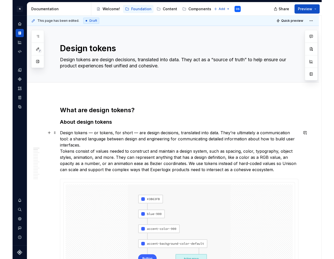
scroll to position [36, 0]
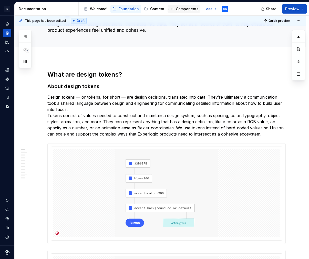
click at [176, 11] on div "Components" at bounding box center [187, 8] width 23 height 5
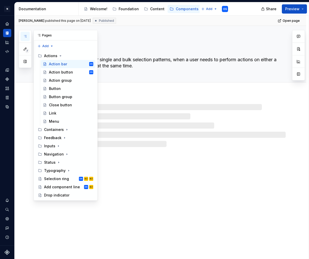
click at [23, 35] on icon "button" at bounding box center [25, 36] width 4 height 4
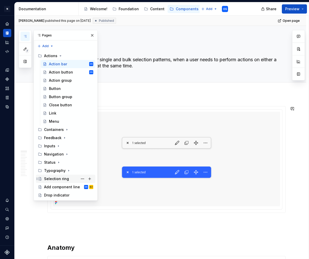
click at [58, 181] on div "Selection ring" at bounding box center [56, 178] width 25 height 5
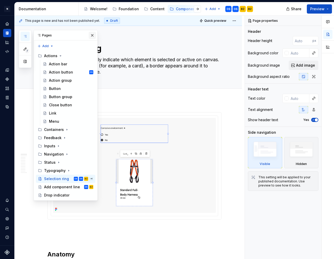
click at [91, 36] on button "button" at bounding box center [92, 35] width 7 height 7
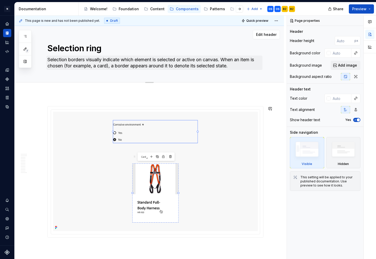
type textarea "*"
click at [76, 60] on textarea "Selection borders visually indicate which element is selected or active on canv…" at bounding box center [154, 63] width 216 height 14
drag, startPoint x: 80, startPoint y: 59, endPoint x: 83, endPoint y: 60, distance: 3.4
click at [80, 59] on textarea "Selection borders visually indicate which element is selected or active on canv…" at bounding box center [154, 63] width 216 height 14
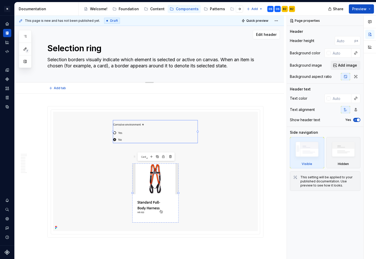
drag, startPoint x: 85, startPoint y: 59, endPoint x: 69, endPoint y: 59, distance: 15.6
click at [69, 59] on textarea "Selection borders visually indicate which element is selected or active on canv…" at bounding box center [154, 63] width 216 height 14
type textarea "Selection r visually indicate which element is selected or active on canvas. Wh…"
type textarea "*"
type textarea "Selection ri visually indicate which element is selected or active on canvas. W…"
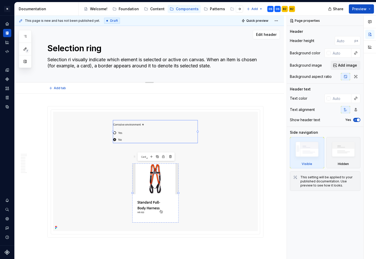
type textarea "*"
type textarea "Selection rin visually indicate which element is selected or active on canvas. …"
type textarea "*"
type textarea "Selection ring visually indicate which element is selected or active on canvas.…"
click at [113, 57] on textarea "Selection ring visually indicate which element is selected or active on canvas.…" at bounding box center [154, 63] width 216 height 14
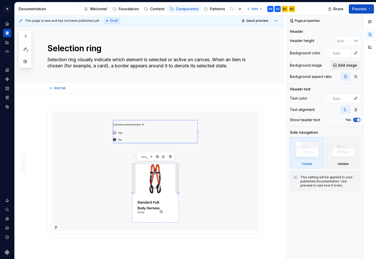
type textarea "*"
type textarea "Selection ring visually indicates which element is selected or active on canvas…"
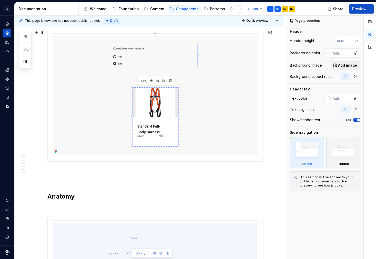
scroll to position [93, 0]
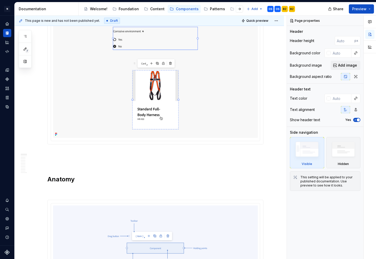
type textarea "*"
type textarea "Selection ring visually indicates which element is selected or active on canvas…"
click at [154, 98] on img at bounding box center [155, 77] width 205 height 119
type textarea "*"
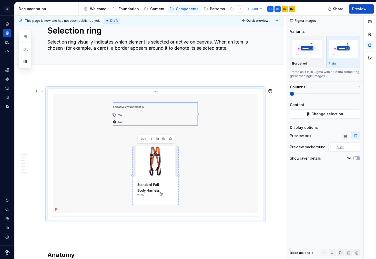
scroll to position [8, 0]
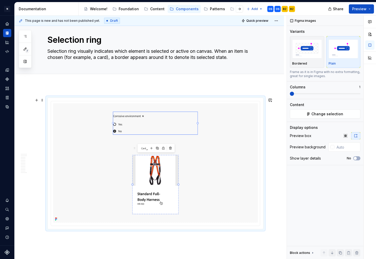
click at [156, 98] on div at bounding box center [155, 163] width 215 height 131
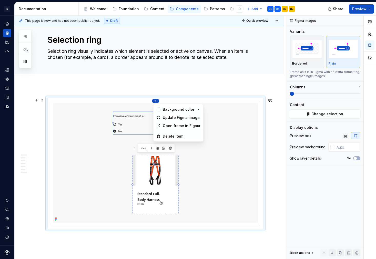
click at [156, 100] on html "N Experlogix Design System OS Design system data Documentation Accessibility gu…" at bounding box center [188, 129] width 376 height 259
click at [169, 115] on div "Update Figma image" at bounding box center [182, 117] width 38 height 5
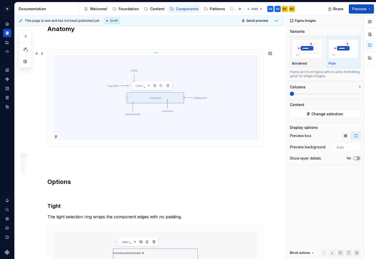
scroll to position [244, 0]
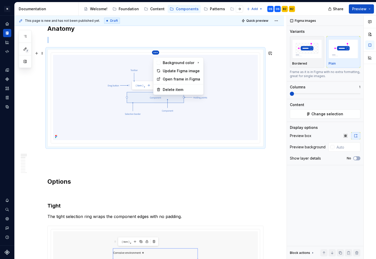
click at [158, 55] on html "N Experlogix Design System OS Design system data Documentation Accessibility gu…" at bounding box center [188, 129] width 376 height 259
click at [163, 69] on div "Update Figma image" at bounding box center [182, 70] width 38 height 5
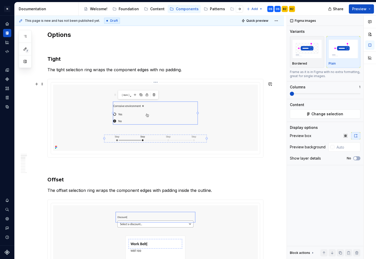
scroll to position [391, 0]
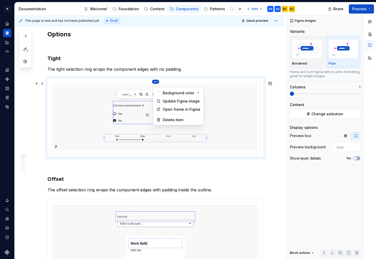
click at [156, 84] on html "N Experlogix Design System OS Design system data Documentation Accessibility gu…" at bounding box center [188, 129] width 376 height 259
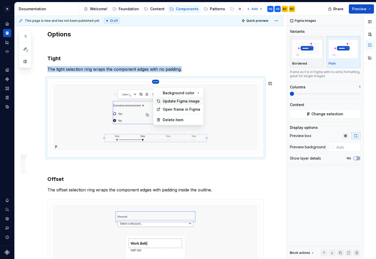
click at [167, 99] on div "Update Figma image" at bounding box center [182, 101] width 38 height 5
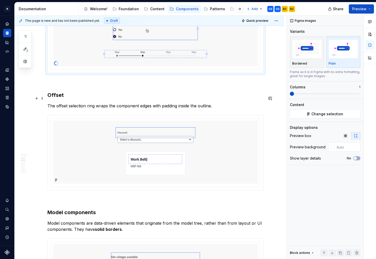
scroll to position [512, 0]
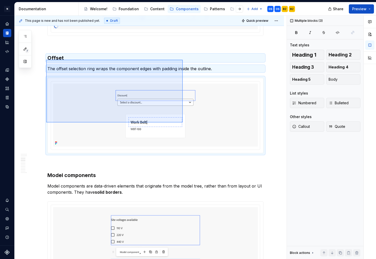
drag, startPoint x: 46, startPoint y: 60, endPoint x: 184, endPoint y: 121, distance: 150.4
click at [183, 122] on div "This page is new and has not been published yet. Draft Quick preview Selection …" at bounding box center [151, 137] width 272 height 243
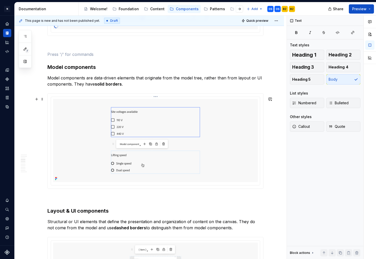
click at [155, 101] on html "N Experlogix Design System OS Design system data Documentation Accessibility gu…" at bounding box center [188, 129] width 376 height 259
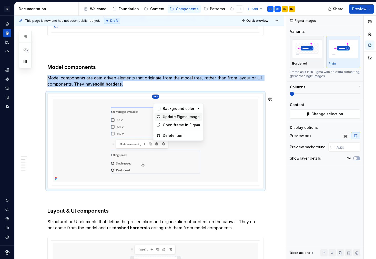
click at [170, 117] on div "Update Figma image" at bounding box center [182, 116] width 38 height 5
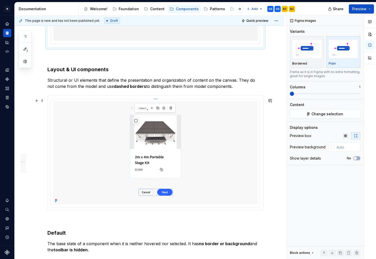
scroll to position [607, 0]
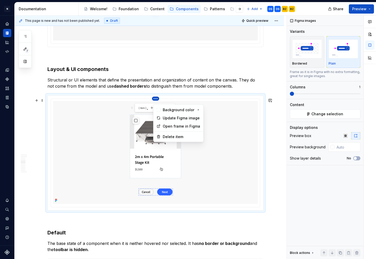
click at [158, 102] on html "N Experlogix Design System OS Design system data Documentation Accessibility gu…" at bounding box center [188, 129] width 376 height 259
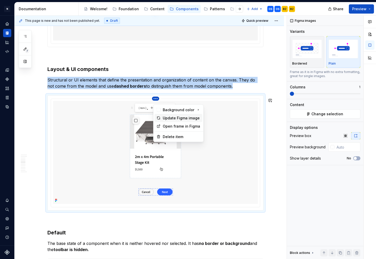
click at [166, 115] on div "Update Figma image" at bounding box center [182, 117] width 38 height 5
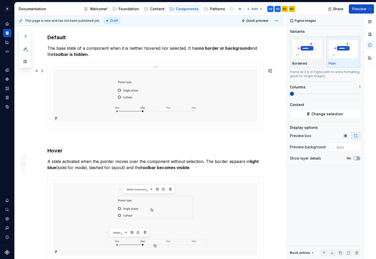
scroll to position [840, 0]
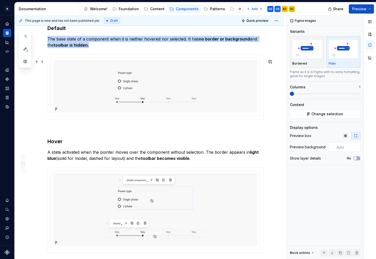
click at [156, 59] on div at bounding box center [155, 87] width 215 height 65
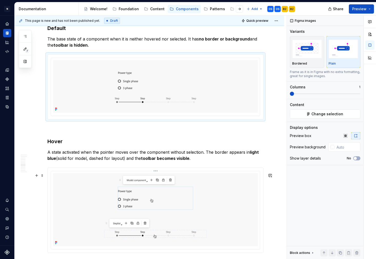
scroll to position [931, 0]
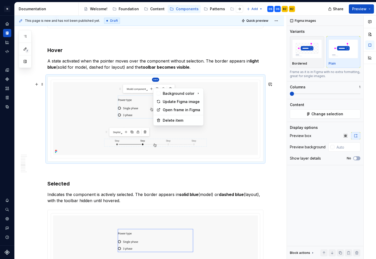
click at [158, 83] on html "N Experlogix Design System OS Design system data Documentation Accessibility gu…" at bounding box center [188, 129] width 376 height 259
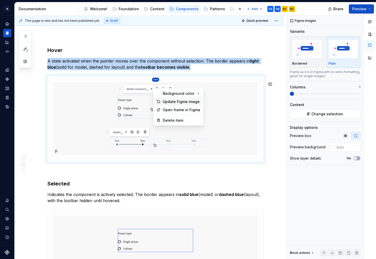
click at [163, 103] on div "Update Figma image" at bounding box center [182, 101] width 38 height 5
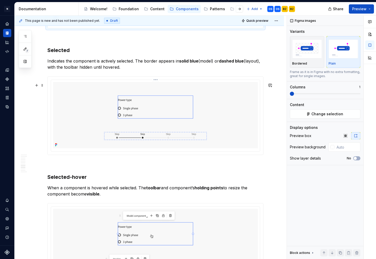
scroll to position [1070, 0]
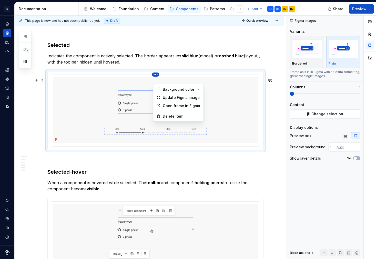
click at [155, 80] on html "N Experlogix Design System OS Design system data Documentation Accessibility gu…" at bounding box center [188, 129] width 376 height 259
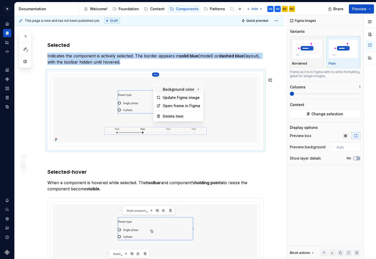
scroll to position [1100, 0]
click at [160, 95] on div "Update Figma image" at bounding box center [178, 97] width 48 height 8
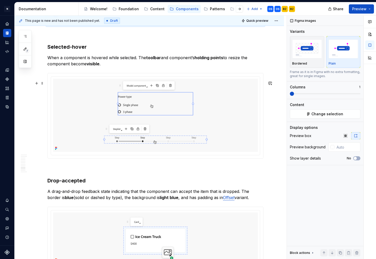
scroll to position [1232, 0]
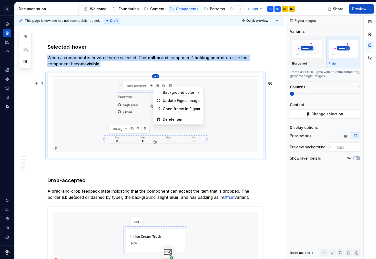
click at [156, 84] on html "N Experlogix Design System OS Design system data Documentation Accessibility gu…" at bounding box center [188, 129] width 376 height 259
click at [160, 100] on icon at bounding box center [158, 101] width 4 height 4
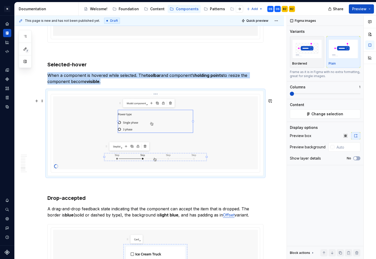
scroll to position [1214, 0]
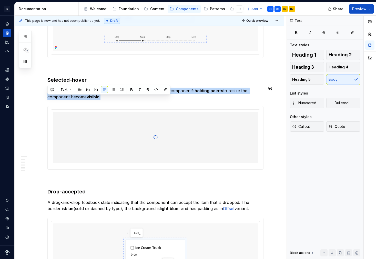
drag, startPoint x: 162, startPoint y: 83, endPoint x: 224, endPoint y: 93, distance: 63.1
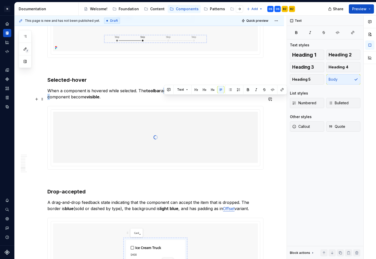
drag, startPoint x: 237, startPoint y: 98, endPoint x: 163, endPoint y: 99, distance: 74.3
click at [163, 99] on p "When a component is hovered while selected. The toolbar and component’s holding…" at bounding box center [155, 94] width 216 height 12
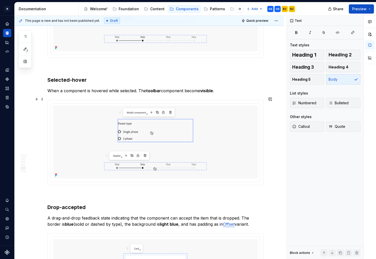
click at [171, 94] on p "When a component is hovered while selected. The toolbar component become visibl…" at bounding box center [155, 91] width 216 height 6
click at [177, 94] on p "When a component is hovered while selected. The toolbar become visible ." at bounding box center [155, 91] width 216 height 6
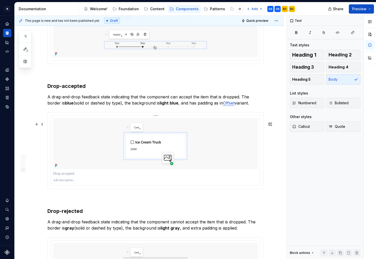
scroll to position [1337, 0]
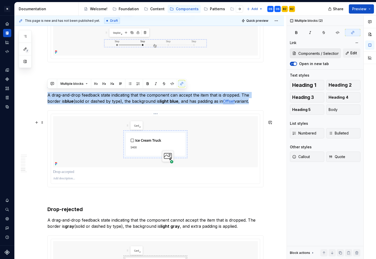
drag, startPoint x: 48, startPoint y: 89, endPoint x: 214, endPoint y: 183, distance: 190.9
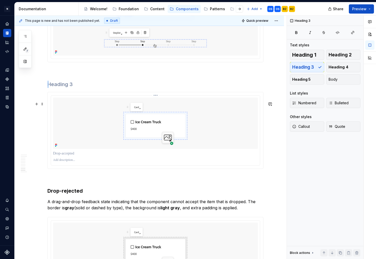
click at [175, 148] on img at bounding box center [155, 123] width 205 height 51
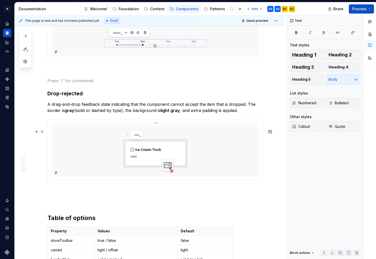
scroll to position [1356, 0]
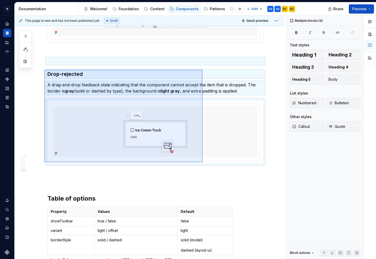
drag, startPoint x: 44, startPoint y: 70, endPoint x: 203, endPoint y: 162, distance: 183.9
click at [203, 162] on div "This page is new and has not been published yet. Draft Quick preview Selection …" at bounding box center [151, 137] width 272 height 243
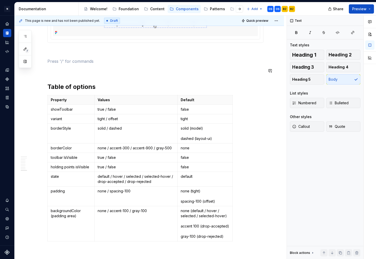
click at [52, 64] on p at bounding box center [155, 61] width 216 height 6
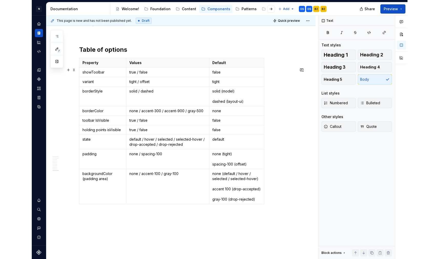
scroll to position [1390, 0]
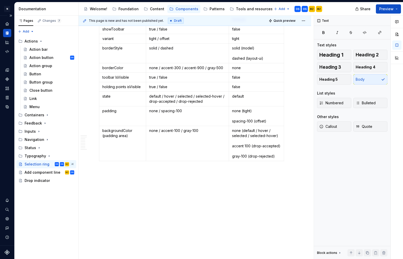
type textarea "*"
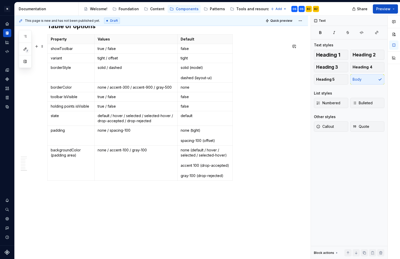
scroll to position [1514, 0]
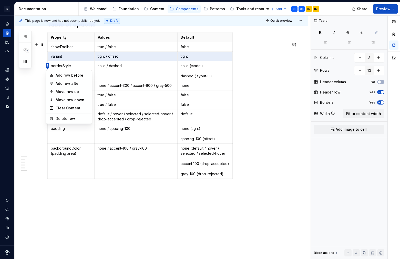
click at [48, 65] on html "N Experlogix Design System OS Design system data Documentation Accessibility gu…" at bounding box center [200, 129] width 400 height 259
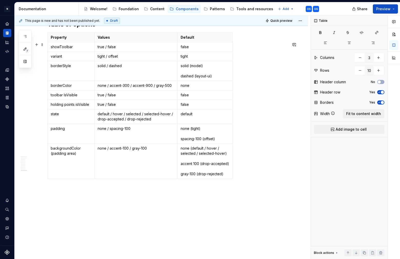
click at [102, 65] on html "N Experlogix Design System OS Design system data Documentation Accessibility gu…" at bounding box center [200, 129] width 400 height 259
click at [100, 59] on p "tight / offset" at bounding box center [136, 56] width 77 height 5
click at [117, 59] on p "model / offset" at bounding box center [136, 56] width 77 height 5
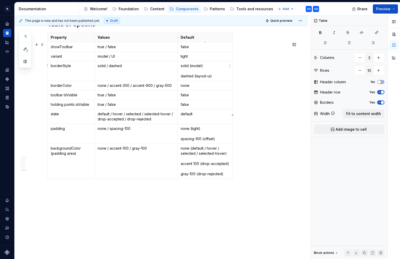
click at [185, 59] on p "tight" at bounding box center [205, 56] width 49 height 5
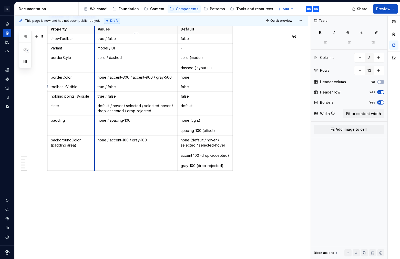
scroll to position [1522, 0]
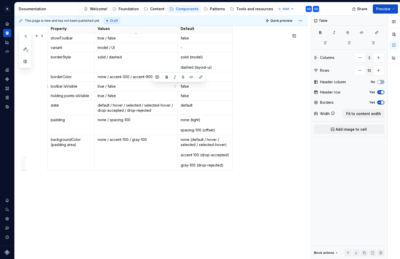
drag, startPoint x: 152, startPoint y: 86, endPoint x: 170, endPoint y: 86, distance: 17.7
click at [170, 79] on p "none / accent-300 / accent-900 / gray-500" at bounding box center [136, 76] width 77 height 5
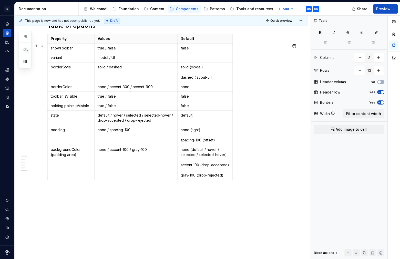
scroll to position [1531, 0]
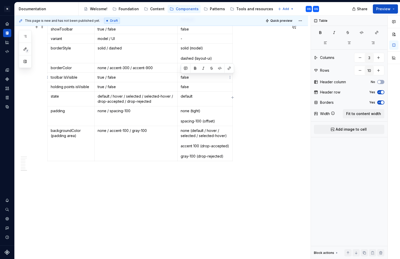
drag, startPoint x: 193, startPoint y: 77, endPoint x: 179, endPoint y: 77, distance: 13.6
click at [179, 72] on td "none" at bounding box center [204, 67] width 55 height 9
click at [48, 96] on html "N Experlogix Design System OS Design system data Documentation Accessibility gu…" at bounding box center [200, 129] width 400 height 259
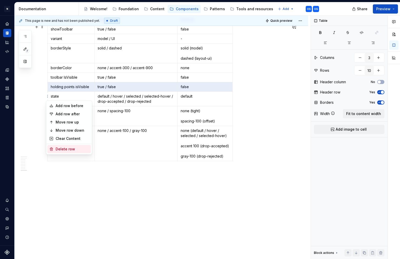
click at [72, 147] on div "Delete row" at bounding box center [72, 148] width 33 height 5
type input "9"
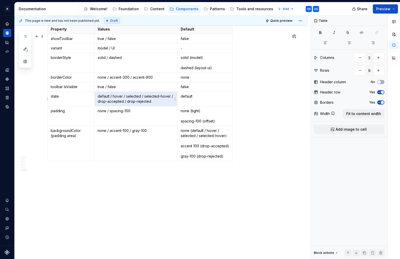
drag, startPoint x: 159, startPoint y: 102, endPoint x: 96, endPoint y: 100, distance: 63.5
click at [96, 100] on td "default / hover / selected / selected-hover / drop-accepted / drop-rejected" at bounding box center [135, 98] width 83 height 15
drag, startPoint x: 97, startPoint y: 101, endPoint x: 160, endPoint y: 103, distance: 63.0
click at [160, 103] on td "default / hover / selected / selected-hover / drop-accepted / drop-rejected" at bounding box center [135, 98] width 83 height 15
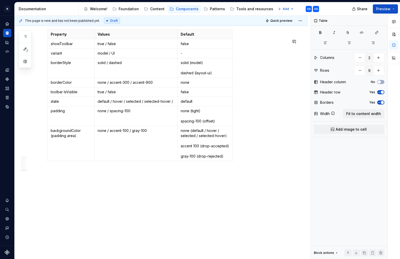
scroll to position [1526, 0]
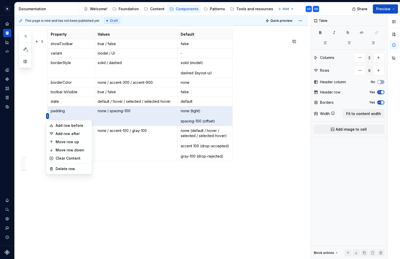
click at [47, 116] on html "N Experlogix Design System OS Design system data Documentation Accessibility gu…" at bounding box center [200, 129] width 400 height 259
click at [107, 114] on html "N Experlogix Design System OS Design system data Documentation Accessibility gu…" at bounding box center [200, 129] width 400 height 259
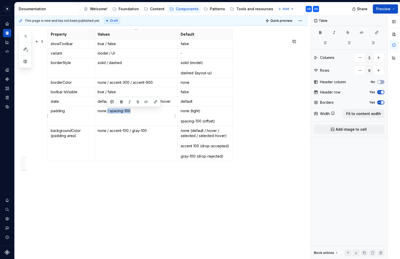
drag, startPoint x: 107, startPoint y: 110, endPoint x: 149, endPoint y: 111, distance: 42.0
click at [149, 111] on p "none / spacing-100" at bounding box center [136, 110] width 77 height 5
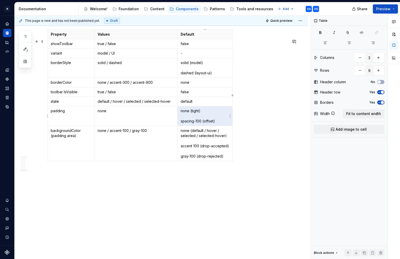
drag, startPoint x: 217, startPoint y: 122, endPoint x: 182, endPoint y: 111, distance: 37.5
click at [182, 111] on p "none (tight) spacing-100 (offset)" at bounding box center [205, 115] width 49 height 15
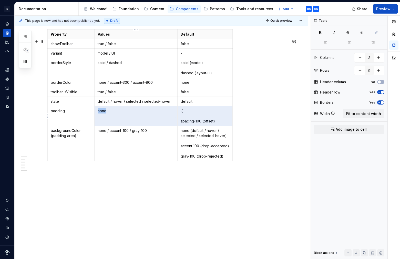
drag, startPoint x: 219, startPoint y: 122, endPoint x: 176, endPoint y: 123, distance: 43.5
click at [176, 123] on tr "padding none -) spacing-100 (offset)" at bounding box center [140, 116] width 185 height 20
drag, startPoint x: 194, startPoint y: 119, endPoint x: 188, endPoint y: 121, distance: 6.2
click at [193, 119] on p "-) spacing-100 (offset)" at bounding box center [205, 115] width 49 height 15
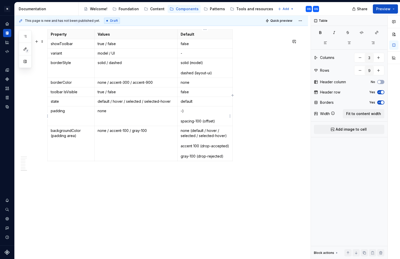
click at [187, 121] on p "-) spacing-100 (offset)" at bounding box center [205, 115] width 49 height 15
drag, startPoint x: 202, startPoint y: 121, endPoint x: 179, endPoint y: 121, distance: 23.6
click at [179, 121] on td "-) -100 (offset)" at bounding box center [204, 116] width 55 height 20
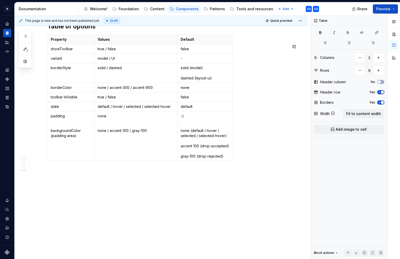
scroll to position [1516, 0]
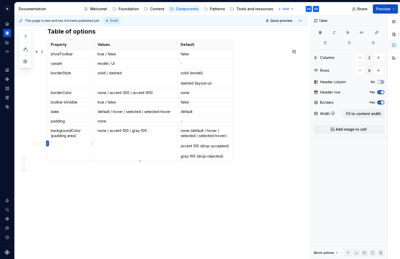
click at [48, 142] on html "N Experlogix Design System OS Design system data Documentation Accessibility gu…" at bounding box center [200, 129] width 400 height 259
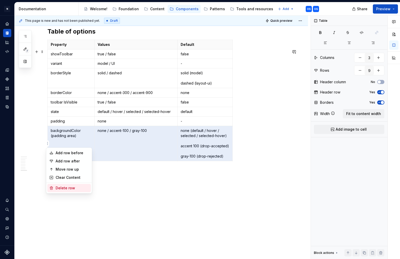
click at [70, 188] on div "Delete row" at bounding box center [72, 187] width 33 height 5
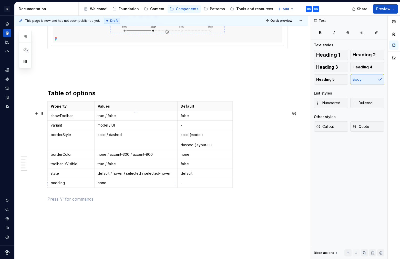
scroll to position [1444, 0]
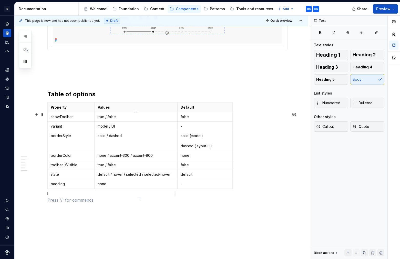
click at [100, 186] on p "none" at bounding box center [136, 183] width 77 height 5
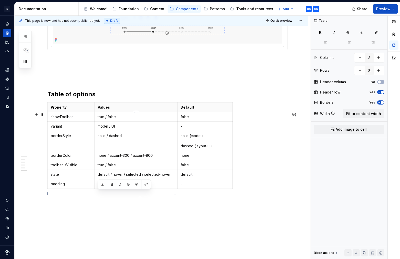
click at [100, 186] on p "none" at bounding box center [136, 183] width 77 height 5
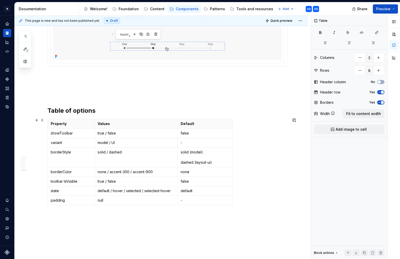
scroll to position [1392, 0]
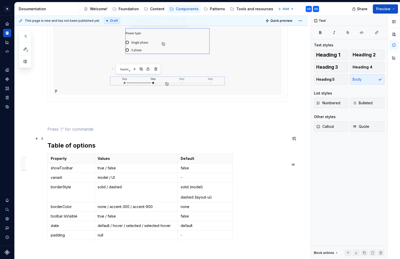
click at [61, 132] on p at bounding box center [167, 129] width 240 height 6
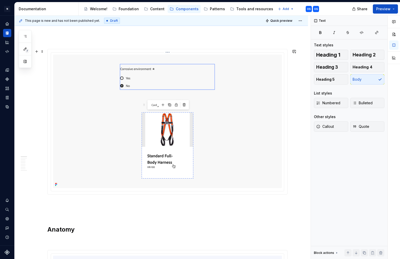
scroll to position [0, 0]
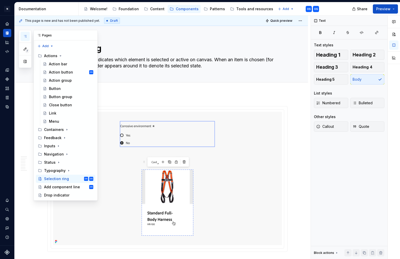
click at [23, 39] on button "button" at bounding box center [24, 36] width 9 height 9
click at [63, 186] on div "Add component line" at bounding box center [61, 186] width 34 height 5
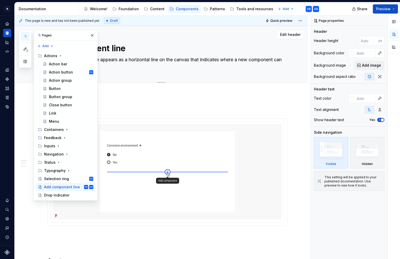
click at [92, 34] on button "button" at bounding box center [92, 35] width 7 height 7
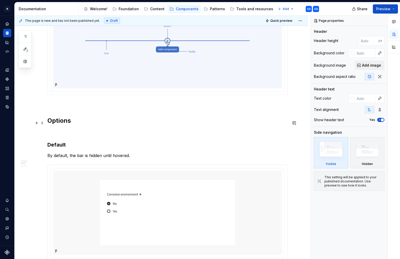
scroll to position [296, 0]
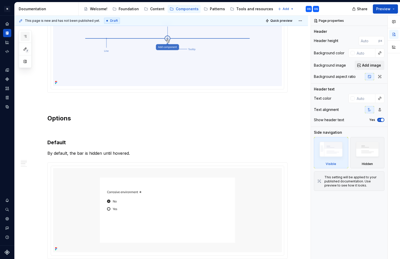
click at [24, 37] on icon "button" at bounding box center [25, 36] width 4 height 4
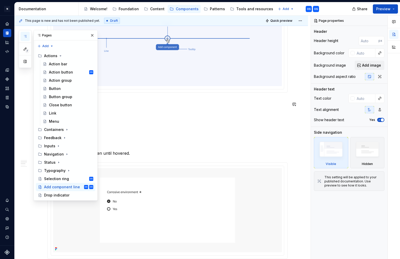
click at [184, 122] on h2 "Options" at bounding box center [167, 118] width 240 height 8
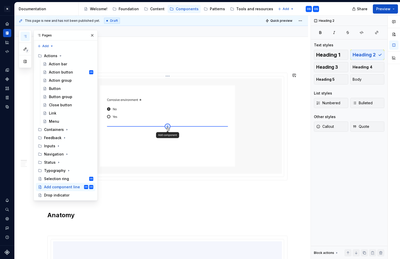
scroll to position [35, 0]
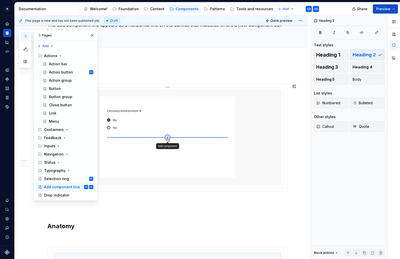
click at [169, 87] on html "N Experlogix Design System OS Design system data Documentation Accessibility gu…" at bounding box center [200, 129] width 400 height 259
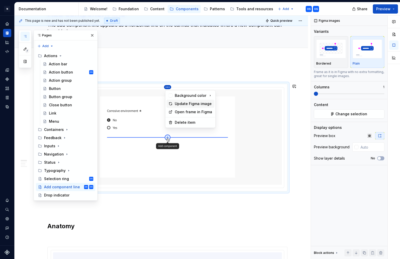
drag, startPoint x: 180, startPoint y: 102, endPoint x: 121, endPoint y: 63, distance: 70.7
click at [180, 102] on div "Update Figma image" at bounding box center [194, 103] width 38 height 5
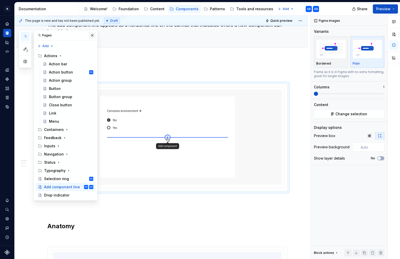
click at [91, 35] on button "button" at bounding box center [92, 35] width 7 height 7
type textarea "*"
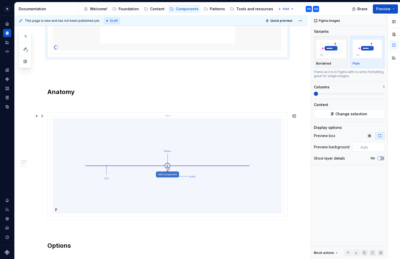
scroll to position [183, 0]
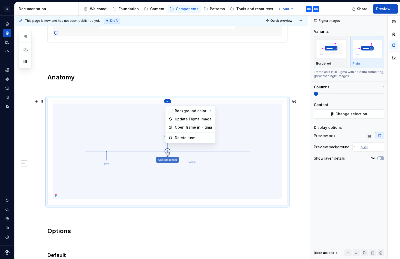
click at [166, 100] on html "N Experlogix Design System OS Design system data Documentation Accessibility gu…" at bounding box center [200, 129] width 400 height 259
click at [181, 119] on div "Update Figma image" at bounding box center [194, 118] width 38 height 5
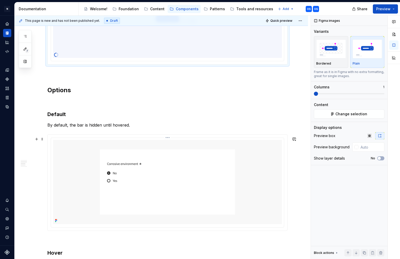
scroll to position [394, 0]
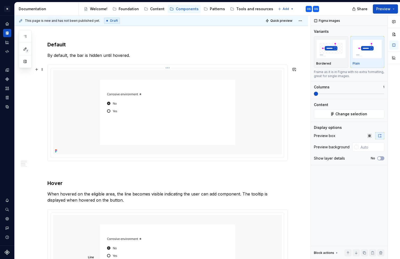
click at [168, 69] on html "N Experlogix Design System OS Design system data Documentation Accessibility gu…" at bounding box center [200, 129] width 400 height 259
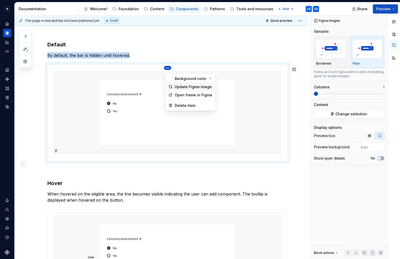
click at [179, 87] on div "Update Figma image" at bounding box center [194, 86] width 38 height 5
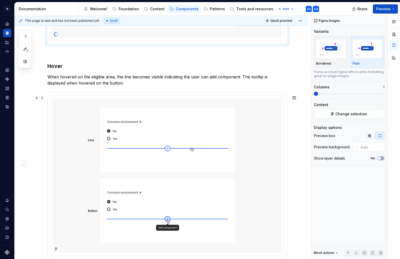
scroll to position [511, 0]
click at [169, 98] on html "N Experlogix Design System OS Design system data Documentation Accessibility gu…" at bounding box center [200, 129] width 400 height 259
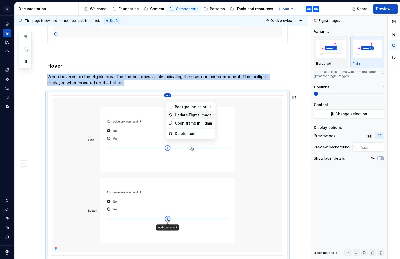
click at [180, 113] on div "Update Figma image" at bounding box center [194, 114] width 38 height 5
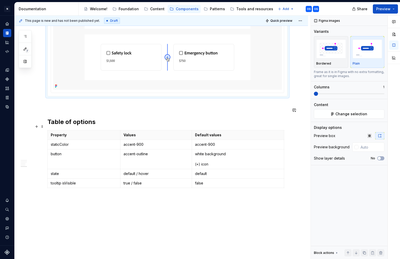
scroll to position [663, 0]
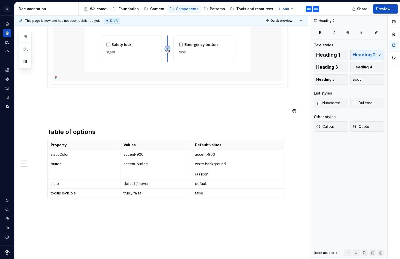
click at [60, 108] on p at bounding box center [167, 106] width 240 height 6
click at [55, 99] on p at bounding box center [167, 97] width 240 height 6
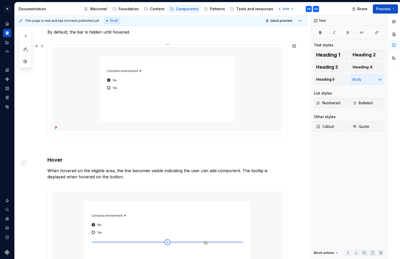
scroll to position [338, 0]
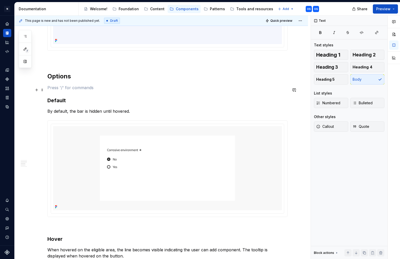
click at [62, 87] on p at bounding box center [167, 87] width 240 height 6
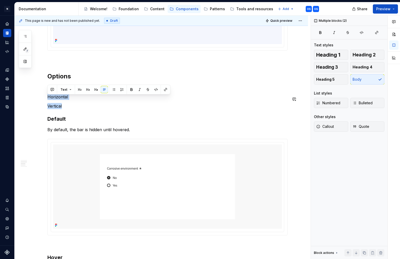
drag, startPoint x: 63, startPoint y: 108, endPoint x: 124, endPoint y: 94, distance: 61.8
click at [45, 96] on div "Anatomy Options Horizontal Vertical Default By default, the bar is hidden until…" at bounding box center [161, 202] width 293 height 893
click at [87, 89] on button "button" at bounding box center [87, 89] width 7 height 7
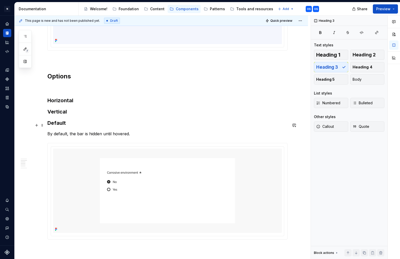
click at [59, 125] on h3 "Default" at bounding box center [167, 122] width 240 height 7
click at [75, 102] on h3 "Horizontal" at bounding box center [167, 100] width 240 height 7
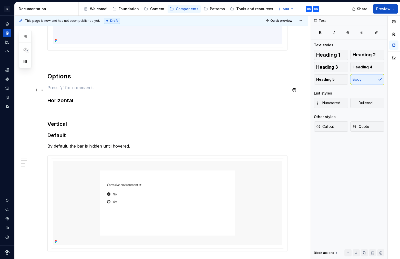
click at [78, 90] on p at bounding box center [167, 87] width 240 height 6
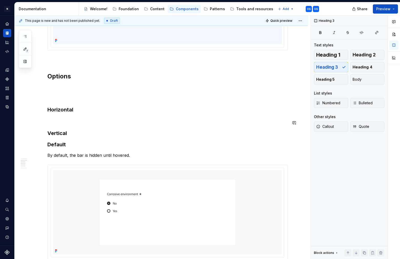
click at [65, 127] on div "Anatomy Options Horizontal Vertical Default By default, the bar is hidden until…" at bounding box center [167, 179] width 240 height 822
click at [68, 134] on h3 "Vertical" at bounding box center [167, 133] width 240 height 7
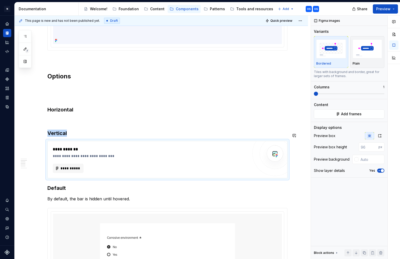
type textarea "*"
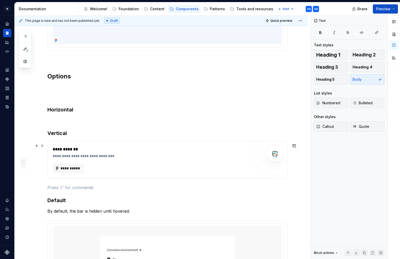
scroll to position [352, 0]
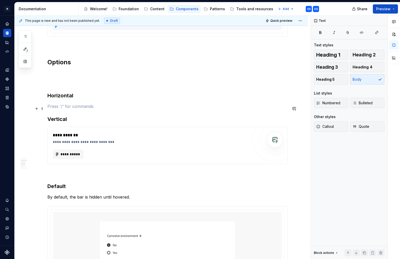
click at [63, 109] on p at bounding box center [167, 106] width 240 height 6
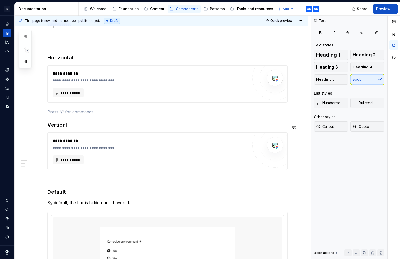
scroll to position [377, 0]
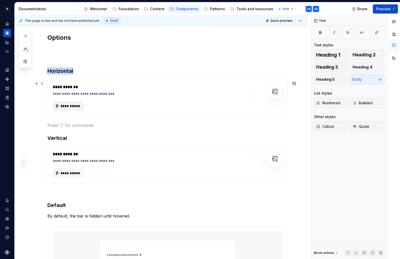
click at [72, 108] on span "**********" at bounding box center [70, 105] width 20 height 5
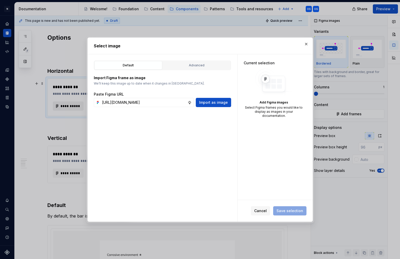
scroll to position [0, 126]
type input "[URL][DOMAIN_NAME]"
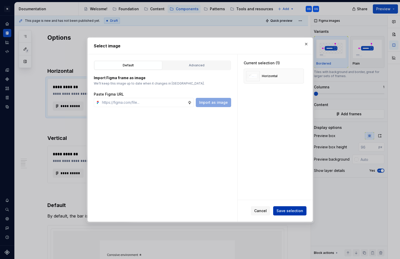
click at [288, 210] on span "Save selection" at bounding box center [289, 210] width 27 height 5
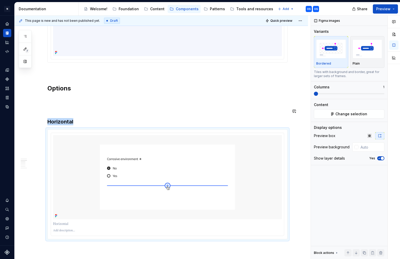
scroll to position [320, 0]
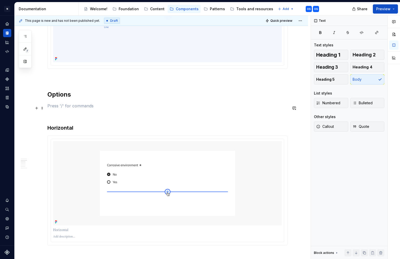
click at [65, 109] on p at bounding box center [167, 106] width 240 height 6
click at [82, 78] on p at bounding box center [167, 78] width 240 height 6
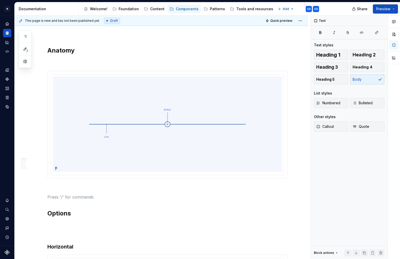
scroll to position [361, 0]
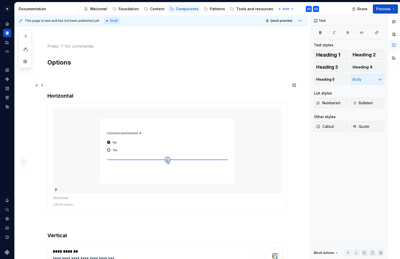
click at [58, 86] on p at bounding box center [167, 83] width 240 height 6
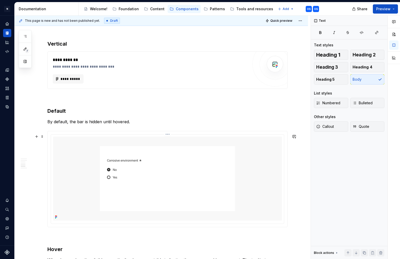
scroll to position [540, 0]
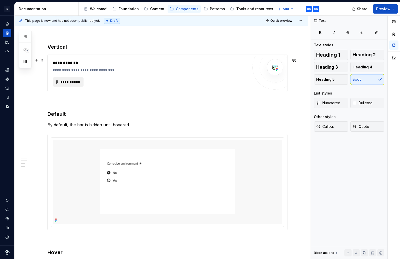
click at [67, 84] on span "**********" at bounding box center [70, 81] width 20 height 5
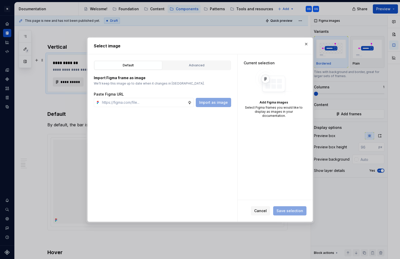
type textarea "*"
type input "[URL][DOMAIN_NAME]"
click at [295, 211] on span "Save selection" at bounding box center [289, 210] width 27 height 5
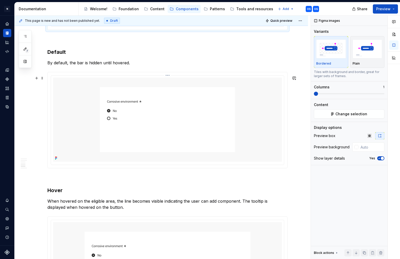
scroll to position [611, 0]
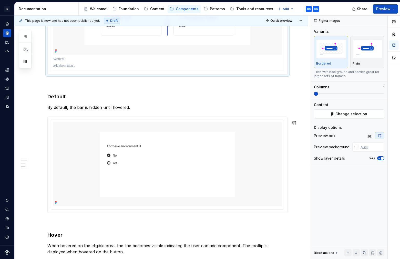
click at [113, 110] on p "By default, the bar is hidden until hovered." at bounding box center [167, 107] width 240 height 6
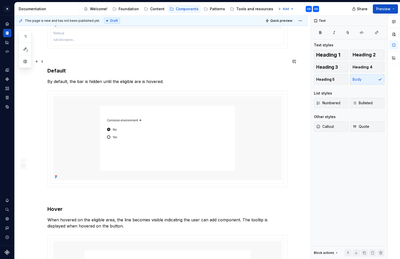
scroll to position [633, 0]
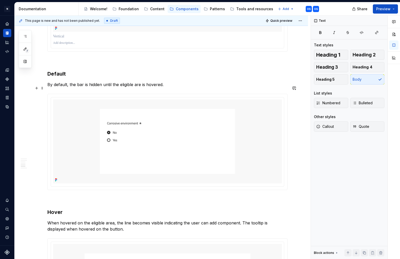
click at [142, 87] on p "By default, the bar is hidden until the eligible are is hovered." at bounding box center [167, 84] width 240 height 6
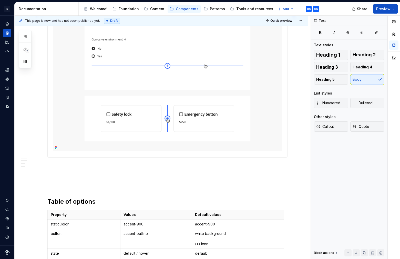
scroll to position [803, 0]
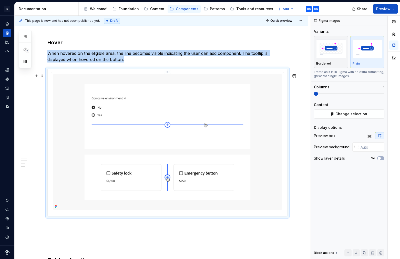
drag, startPoint x: 98, startPoint y: 103, endPoint x: 169, endPoint y: 87, distance: 72.5
click at [99, 103] on img at bounding box center [167, 141] width 229 height 135
type textarea "*"
click at [170, 75] on div at bounding box center [167, 142] width 239 height 147
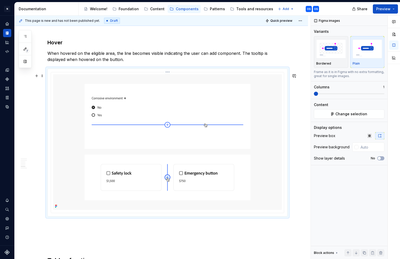
click at [168, 78] on html "N Experlogix Design System OS Design system data Documentation Accessibility gu…" at bounding box center [200, 129] width 400 height 259
click at [177, 92] on div "Update Figma image" at bounding box center [194, 93] width 38 height 5
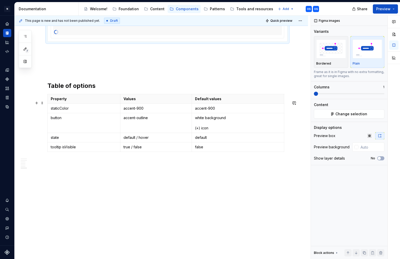
scroll to position [984, 0]
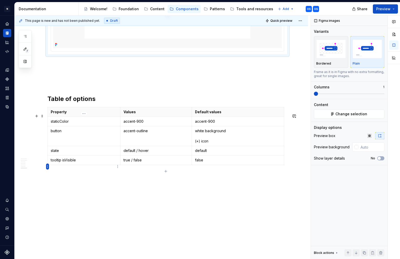
click at [47, 167] on html "N Experlogix Design System OS Design system data Documentation Accessibility gu…" at bounding box center [200, 129] width 400 height 259
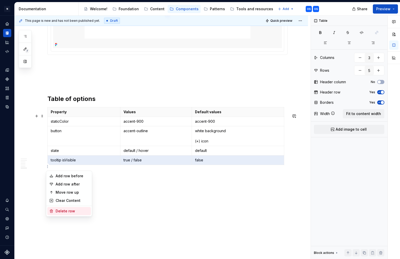
click at [67, 210] on div "Delete row" at bounding box center [72, 210] width 33 height 5
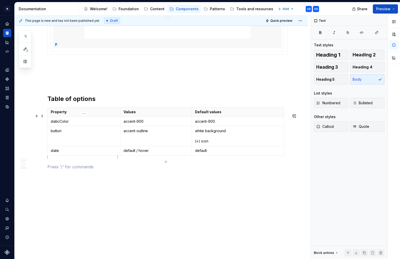
click at [49, 157] on html "N Experlogix Design System OS Design system data Documentation Accessibility gu…" at bounding box center [200, 129] width 400 height 259
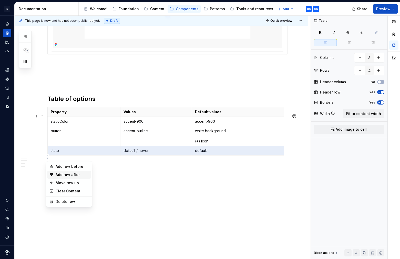
click at [61, 175] on div "Add row after" at bounding box center [72, 174] width 33 height 5
type input "5"
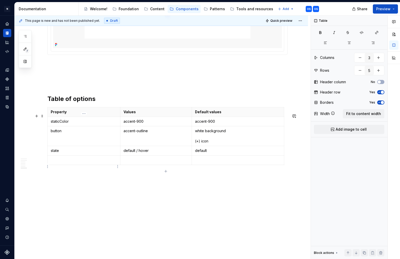
click at [56, 163] on p at bounding box center [84, 159] width 66 height 5
click at [132, 163] on p at bounding box center [155, 159] width 65 height 5
click at [200, 163] on p at bounding box center [238, 159] width 86 height 5
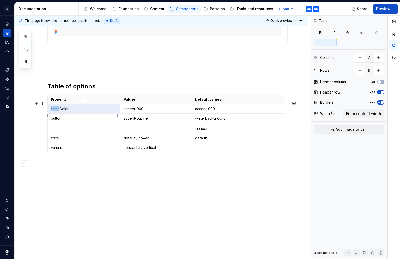
drag, startPoint x: 60, startPoint y: 114, endPoint x: 51, endPoint y: 114, distance: 9.0
click at [51, 111] on p "staticColor" at bounding box center [84, 108] width 66 height 5
click at [81, 195] on div "This page is new and has not been published yet. Draft Quick preview Add compon…" at bounding box center [163, 137] width 296 height 243
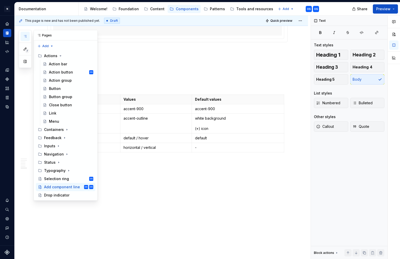
click at [26, 34] on icon "button" at bounding box center [25, 36] width 4 height 4
click at [61, 70] on div "Action button" at bounding box center [61, 72] width 24 height 5
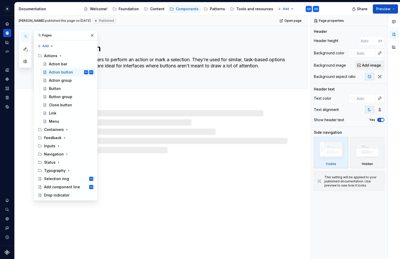
drag, startPoint x: 92, startPoint y: 34, endPoint x: 96, endPoint y: 48, distance: 15.1
click at [92, 34] on button "button" at bounding box center [92, 35] width 7 height 7
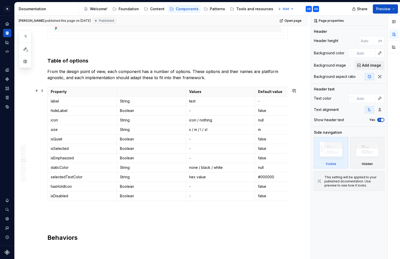
scroll to position [1419, 0]
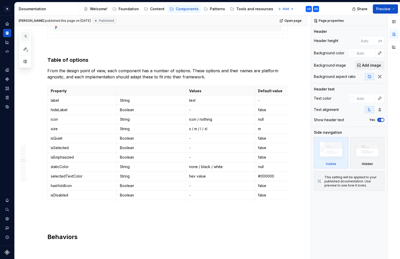
click at [26, 37] on icon "button" at bounding box center [25, 36] width 4 height 4
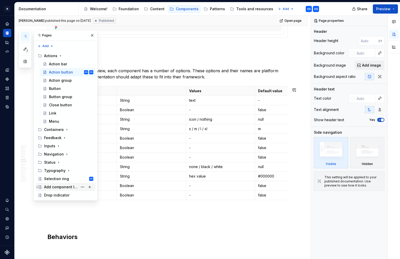
click at [64, 185] on div "Add component line" at bounding box center [61, 186] width 34 height 5
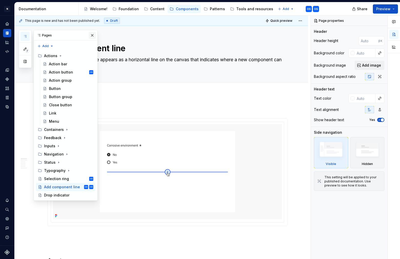
click at [90, 33] on button "button" at bounding box center [92, 35] width 7 height 7
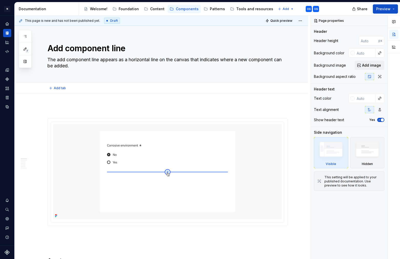
type textarea "*"
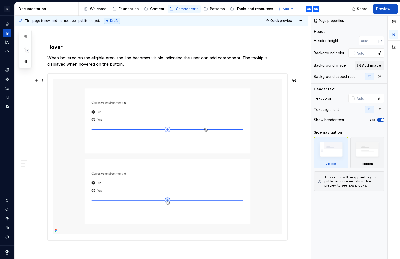
scroll to position [1003, 0]
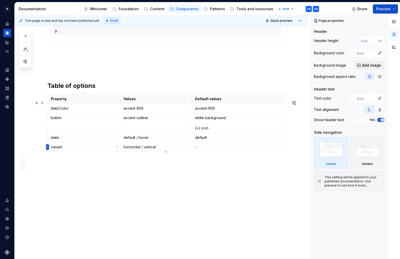
click at [47, 146] on html "N Experlogix Design System OS Design system data Documentation Accessibility gu…" at bounding box center [200, 129] width 400 height 259
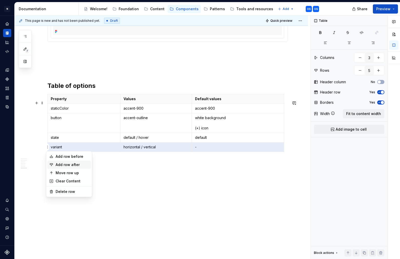
click at [67, 166] on div "Add row after" at bounding box center [72, 164] width 33 height 5
type input "6"
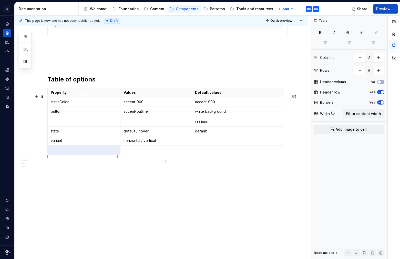
click at [59, 153] on p at bounding box center [84, 149] width 66 height 5
click at [153, 153] on p at bounding box center [155, 149] width 65 height 5
click at [208, 153] on p at bounding box center [238, 149] width 86 height 5
click at [171, 178] on p at bounding box center [167, 175] width 240 height 6
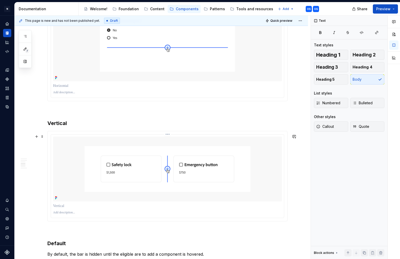
scroll to position [463, 0]
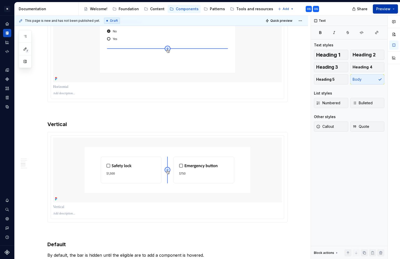
click at [387, 10] on span "Preview" at bounding box center [383, 8] width 14 height 5
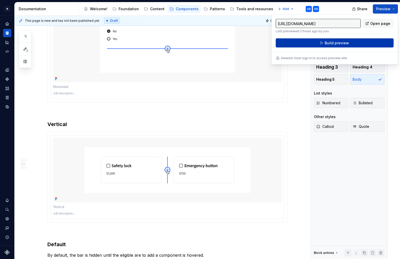
click at [341, 42] on span "Build preview" at bounding box center [336, 42] width 24 height 5
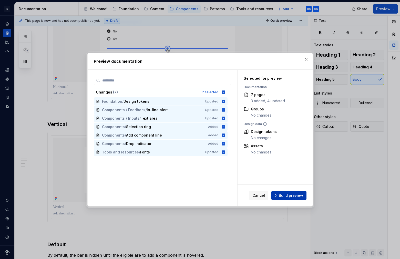
click at [291, 197] on span "Build preview" at bounding box center [291, 195] width 24 height 5
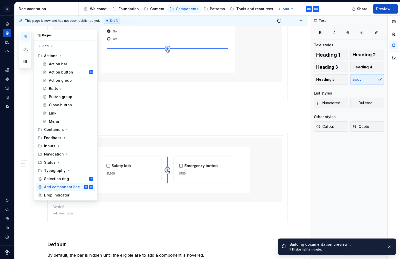
click at [24, 35] on icon "button" at bounding box center [25, 36] width 4 height 4
click at [92, 34] on button "button" at bounding box center [92, 35] width 7 height 7
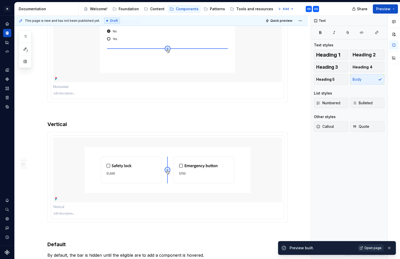
click at [372, 247] on span "Open page" at bounding box center [372, 248] width 17 height 4
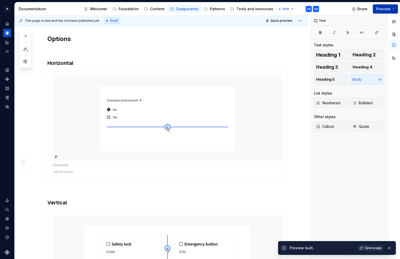
scroll to position [378, 0]
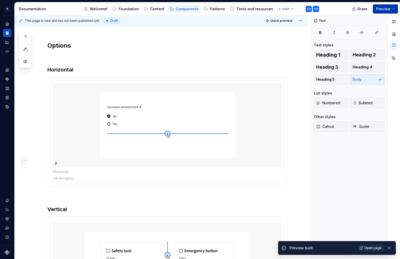
click at [380, 10] on span "Preview" at bounding box center [383, 8] width 14 height 5
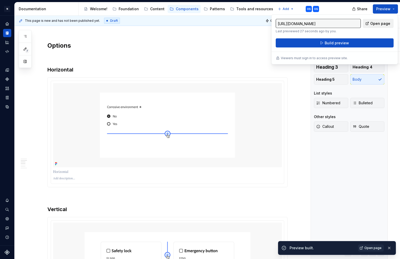
click at [376, 25] on span "Open page" at bounding box center [380, 23] width 20 height 5
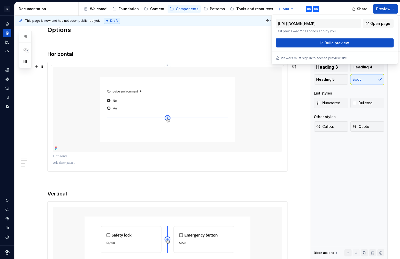
click at [68, 87] on img at bounding box center [167, 109] width 229 height 84
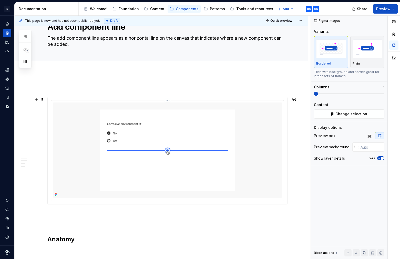
scroll to position [6, 0]
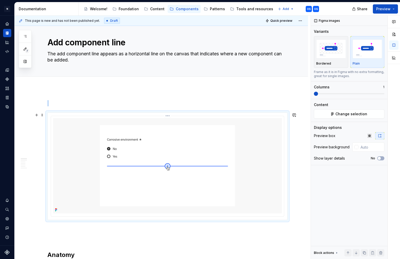
click at [186, 116] on div at bounding box center [167, 166] width 233 height 101
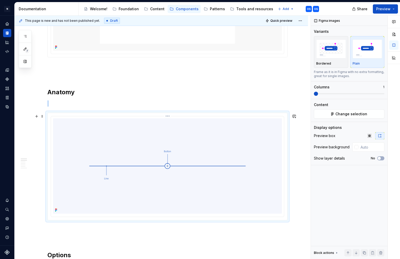
click at [227, 135] on img at bounding box center [167, 165] width 229 height 95
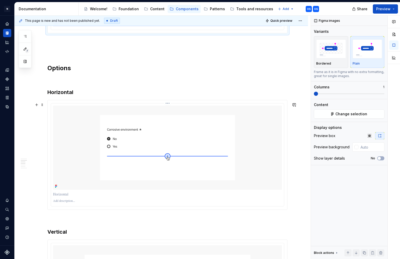
scroll to position [359, 0]
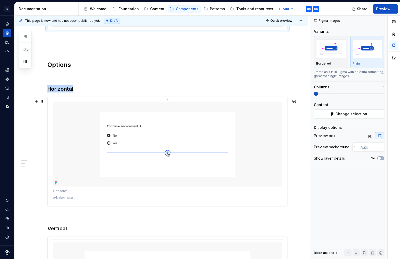
click at [208, 129] on img at bounding box center [167, 144] width 229 height 84
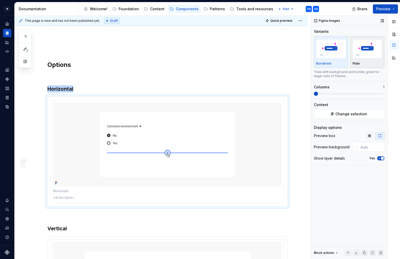
click at [373, 44] on img "button" at bounding box center [367, 48] width 30 height 19
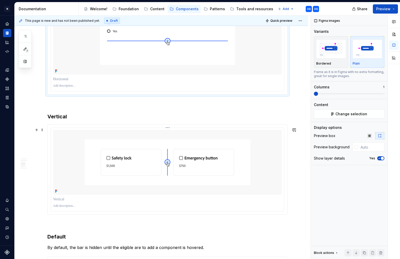
click at [81, 177] on img at bounding box center [167, 162] width 229 height 65
click at [369, 58] on div "button" at bounding box center [367, 48] width 30 height 21
click at [378, 158] on icon "button" at bounding box center [379, 158] width 4 height 3
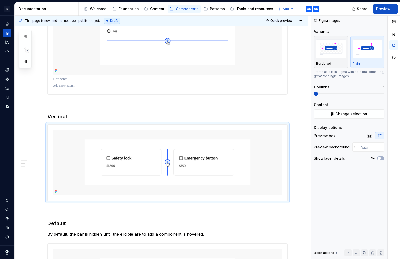
drag, startPoint x: 193, startPoint y: 63, endPoint x: 199, endPoint y: 61, distance: 6.6
click at [193, 63] on img at bounding box center [167, 32] width 229 height 84
click at [377, 157] on icon "button" at bounding box center [379, 158] width 4 height 3
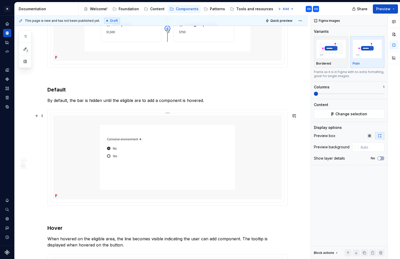
scroll to position [591, 0]
drag, startPoint x: 114, startPoint y: 158, endPoint x: 245, endPoint y: 132, distance: 133.3
click at [117, 157] on img at bounding box center [167, 157] width 229 height 84
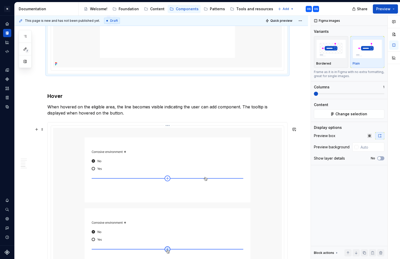
scroll to position [736, 0]
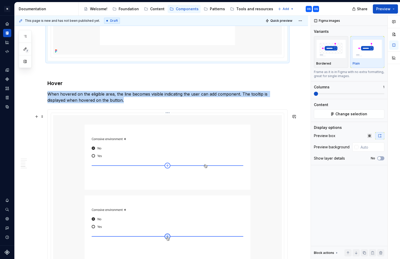
click at [139, 168] on img at bounding box center [167, 192] width 229 height 155
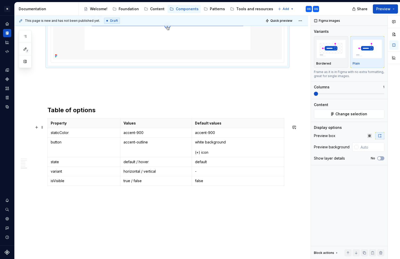
scroll to position [951, 0]
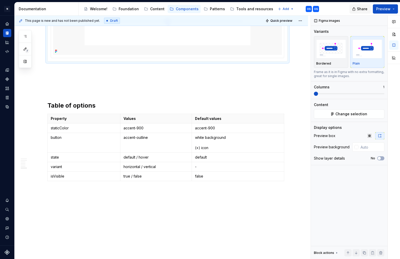
click at [359, 8] on span "Share" at bounding box center [362, 8] width 10 height 5
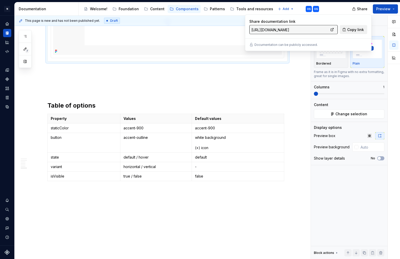
click at [347, 30] on button "Copy link" at bounding box center [353, 29] width 27 height 9
type textarea "*"
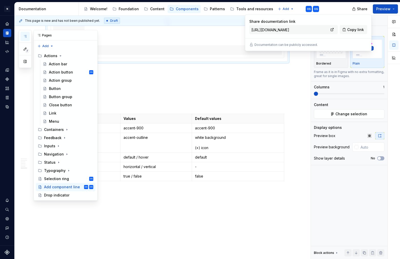
click at [26, 37] on icon "button" at bounding box center [25, 36] width 4 height 4
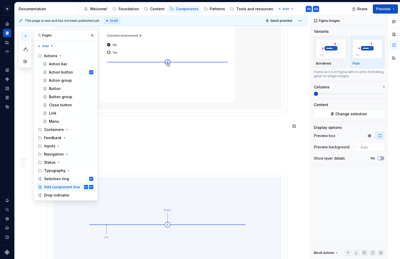
scroll to position [0, 0]
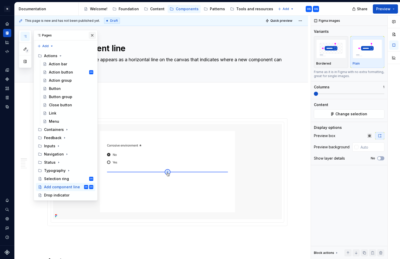
click at [90, 33] on button "button" at bounding box center [92, 35] width 7 height 7
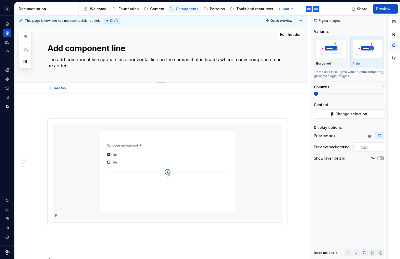
click at [120, 46] on textarea "Add component line" at bounding box center [166, 48] width 240 height 12
click at [111, 48] on textarea "Add component line" at bounding box center [166, 48] width 240 height 12
click at [115, 47] on textarea "Add component line" at bounding box center [166, 48] width 240 height 12
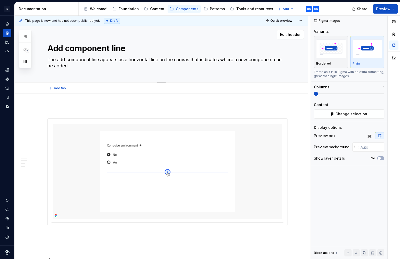
click at [115, 47] on textarea "Add component line" at bounding box center [166, 48] width 240 height 12
type textarea "*"
type textarea "Add component i"
type textarea "*"
type textarea "Add component in"
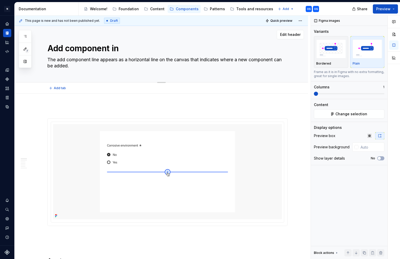
type textarea "*"
type textarea "Add component ind"
type textarea "*"
type textarea "Add component indi"
type textarea "*"
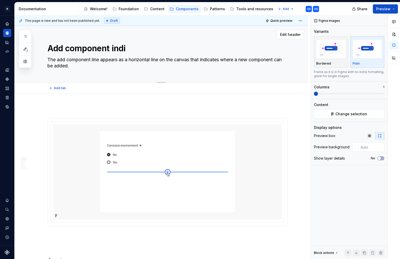
type textarea "Add component indic"
type textarea "*"
type textarea "Add component indica"
type textarea "*"
type textarea "Add component indicat"
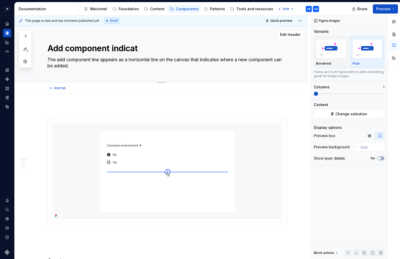
type textarea "*"
type textarea "Add component indicato"
type textarea "*"
type textarea "Add component indicator"
type textarea "*"
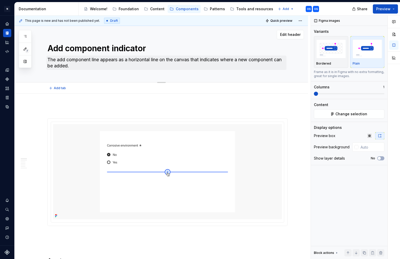
type textarea "Add component indicator"
click at [76, 59] on textarea "The add component line appears as a horizontal line on the canvas that indicate…" at bounding box center [166, 63] width 240 height 14
click at [95, 60] on textarea "The add component line appears as a horizontal line on the canvas that indicate…" at bounding box center [166, 63] width 240 height 14
type textarea "*"
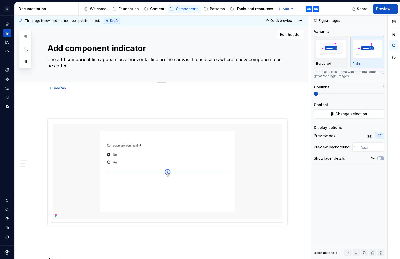
type textarea "The add component i appears as a horizontal line on the canvas that indicates w…"
type textarea "*"
type textarea "The add component in appears as a horizontal line on the canvas that indicates …"
type textarea "*"
type textarea "The add component ind appears as a horizontal line on the canvas that indicates…"
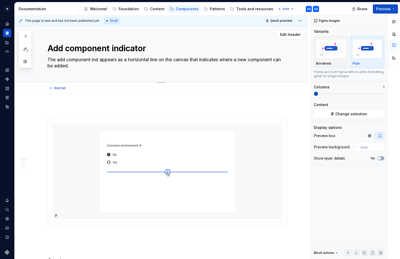
type textarea "*"
type textarea "The add component indi appears as a horizontal line on the canvas that indicate…"
type textarea "*"
type textarea "The add component indic appears as a horizontal line on the canvas that indicat…"
type textarea "*"
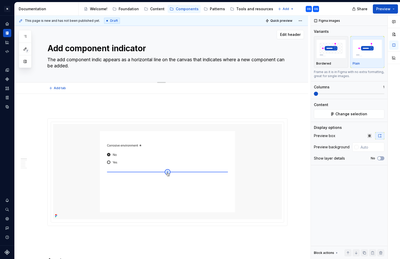
type textarea "The add component indica appears as a horizontal line on the canvas that indica…"
type textarea "*"
type textarea "The add component indicat appears as a horizontal line on the canvas that indic…"
type textarea "*"
type textarea "The add component indicato appears as a horizontal line on the canvas that indi…"
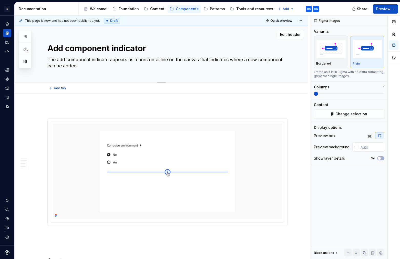
type textarea "*"
type textarea "The add component indicator appears as a horizontal line on the canvas that ind…"
type textarea "*"
type textarea "The add component indicator appears as a horizontal line on the canvas that ind…"
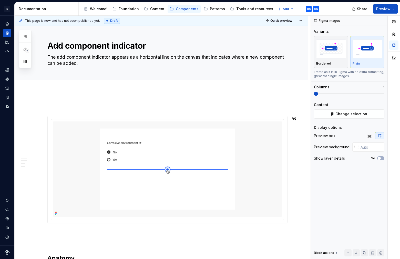
scroll to position [5, 0]
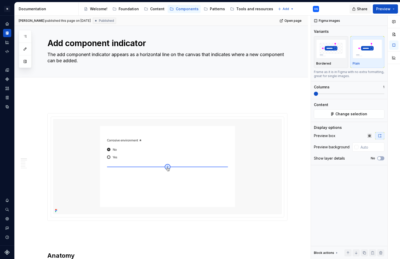
click at [357, 9] on button "Share" at bounding box center [359, 8] width 21 height 9
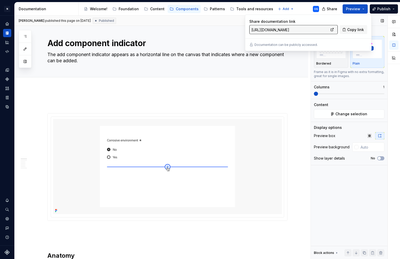
click at [347, 30] on div "Variants" at bounding box center [349, 31] width 70 height 5
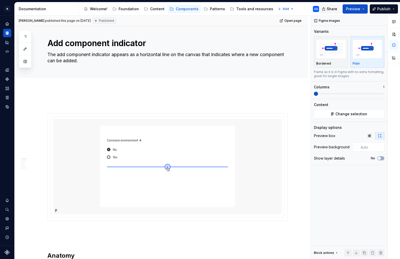
click at [326, 8] on button "Share" at bounding box center [329, 8] width 21 height 9
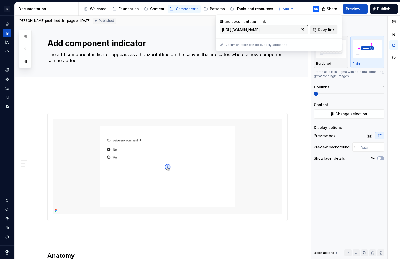
click at [321, 32] on button "Copy link" at bounding box center [323, 29] width 27 height 9
click at [357, 7] on span "Preview" at bounding box center [353, 8] width 14 height 5
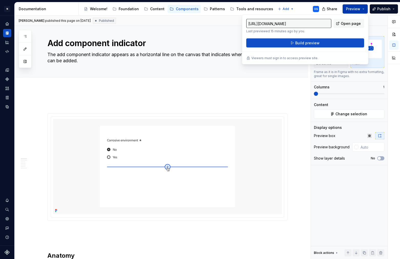
click at [357, 7] on span "Preview" at bounding box center [353, 8] width 14 height 5
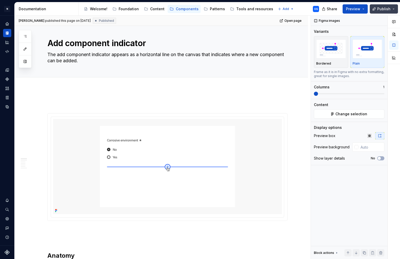
click at [393, 8] on button "Publish" at bounding box center [383, 8] width 28 height 9
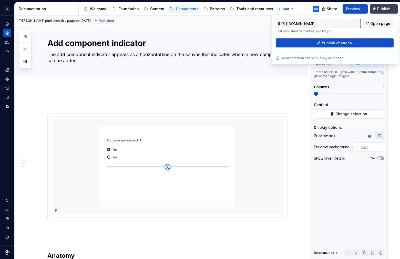
click at [393, 8] on button "Publish" at bounding box center [383, 8] width 28 height 9
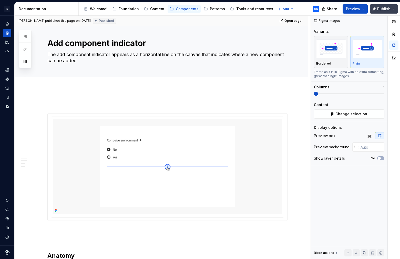
click at [393, 8] on button "Publish" at bounding box center [383, 8] width 28 height 9
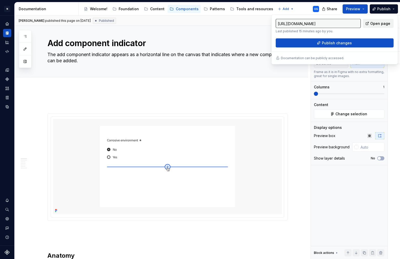
click at [378, 25] on span "Open page" at bounding box center [380, 23] width 20 height 5
click at [342, 22] on input "[URL][DOMAIN_NAME]" at bounding box center [317, 23] width 85 height 9
click at [339, 23] on input "[URL][DOMAIN_NAME]" at bounding box center [317, 23] width 85 height 9
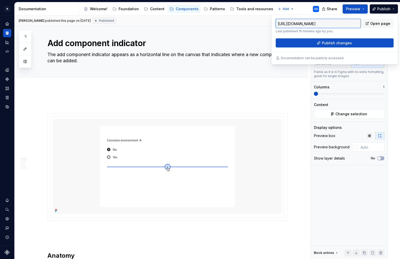
click at [339, 23] on input "[URL][DOMAIN_NAME]" at bounding box center [317, 23] width 85 height 9
click at [220, 40] on textarea "Add component indicator" at bounding box center [166, 43] width 240 height 12
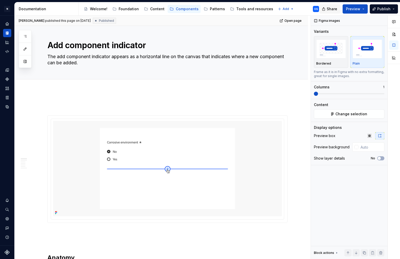
click at [327, 7] on button "Share" at bounding box center [329, 8] width 21 height 9
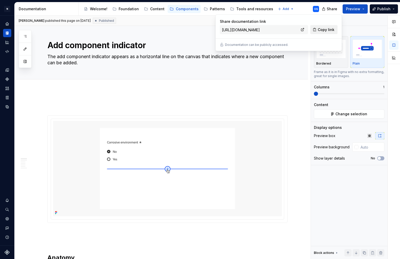
click at [317, 28] on button "Copy link" at bounding box center [323, 29] width 27 height 9
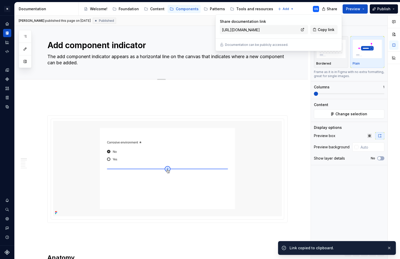
type textarea "*"
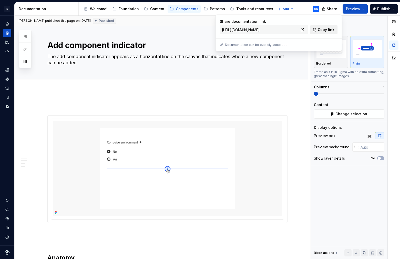
click at [328, 31] on span "Copy link" at bounding box center [325, 29] width 17 height 5
click at [320, 28] on span "Copy link" at bounding box center [325, 29] width 17 height 5
type textarea "*"
